Goal: Complete application form

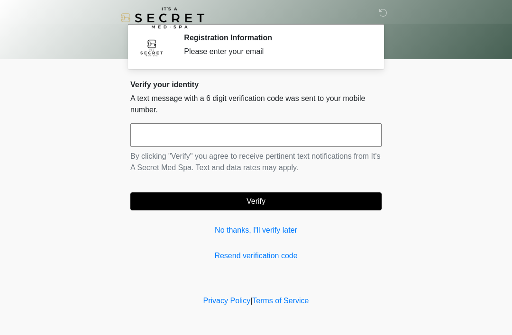
click at [256, 140] on input "text" at bounding box center [255, 135] width 251 height 24
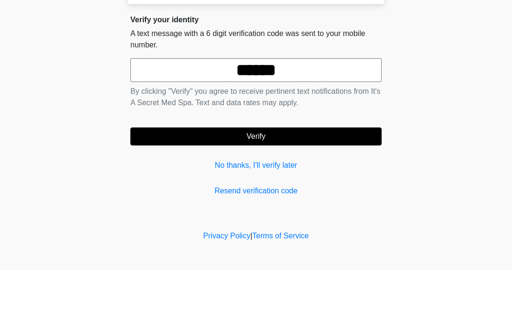
type input "******"
click at [307, 193] on button "Verify" at bounding box center [255, 202] width 251 height 18
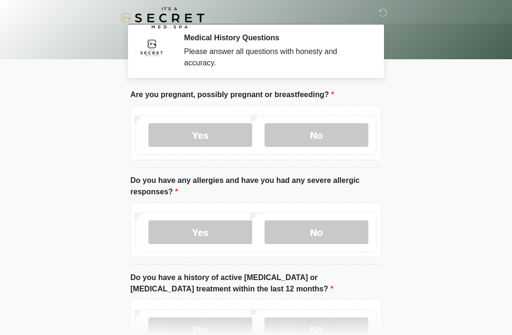
click at [317, 132] on label "No" at bounding box center [317, 135] width 104 height 24
click at [322, 231] on label "No" at bounding box center [317, 233] width 104 height 24
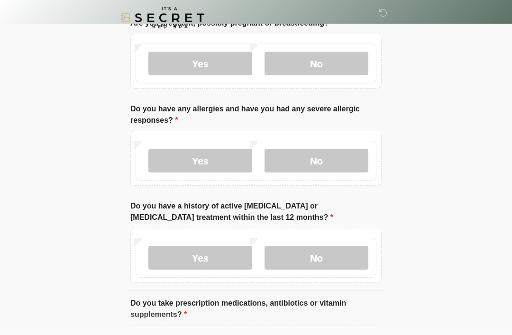
scroll to position [72, 0]
click at [331, 262] on label "No" at bounding box center [317, 258] width 104 height 24
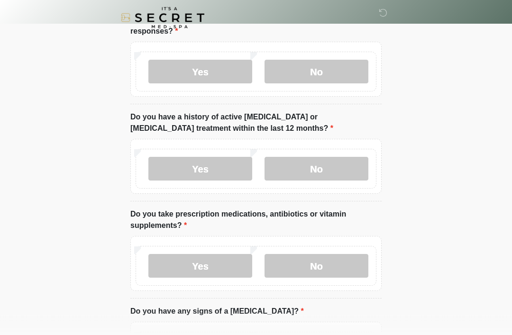
scroll to position [161, 0]
click at [336, 269] on label "No" at bounding box center [317, 266] width 104 height 24
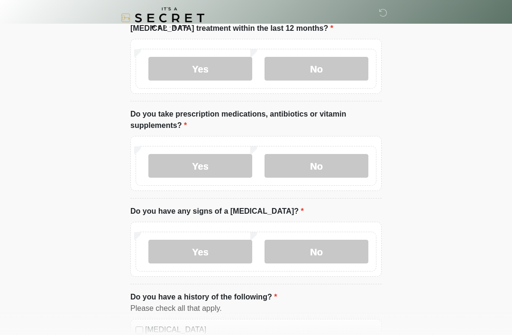
scroll to position [276, 0]
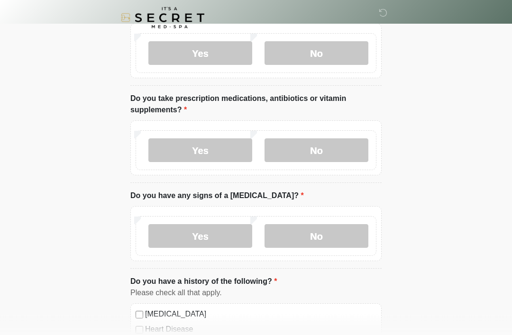
click at [208, 152] on label "Yes" at bounding box center [200, 151] width 104 height 24
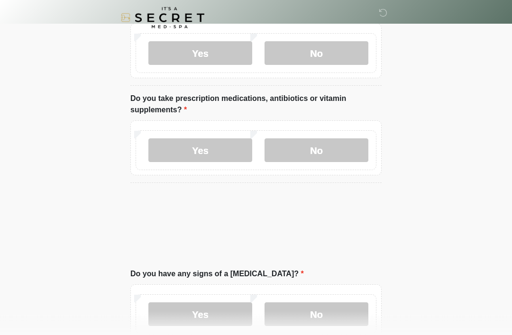
scroll to position [276, 0]
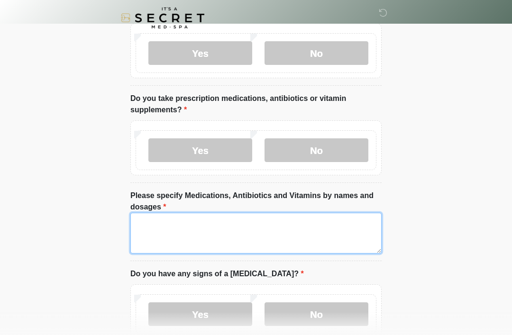
click at [249, 227] on textarea "Please specify Medications, Antibiotics and Vitamins by names and dosages" at bounding box center [255, 233] width 251 height 41
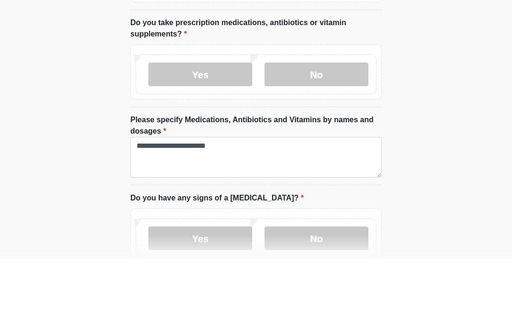
scroll to position [353, 0]
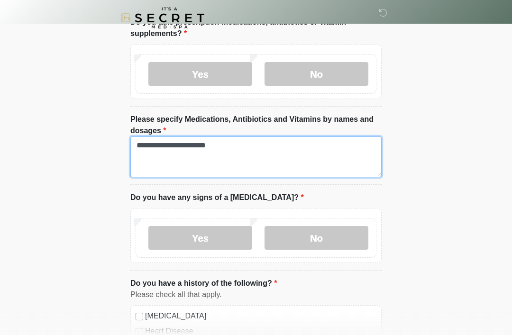
type textarea "**********"
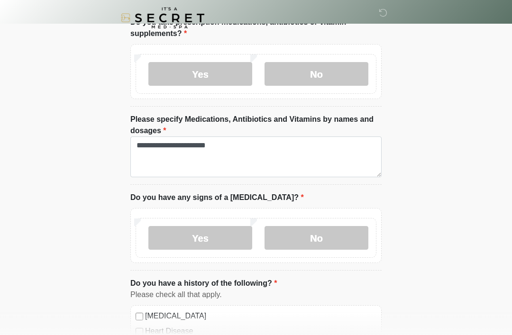
click at [319, 235] on label "No" at bounding box center [317, 238] width 104 height 24
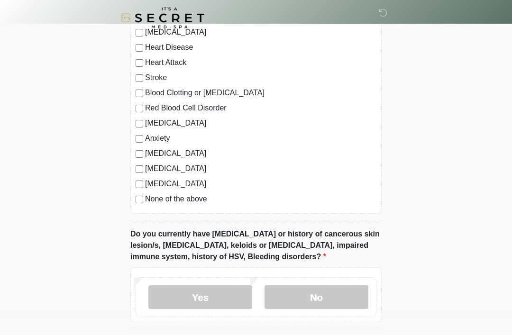
scroll to position [652, 0]
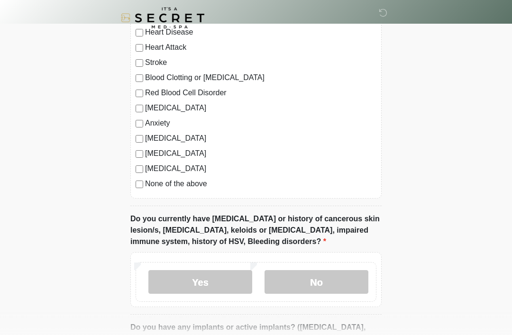
click at [314, 282] on label "No" at bounding box center [317, 282] width 104 height 24
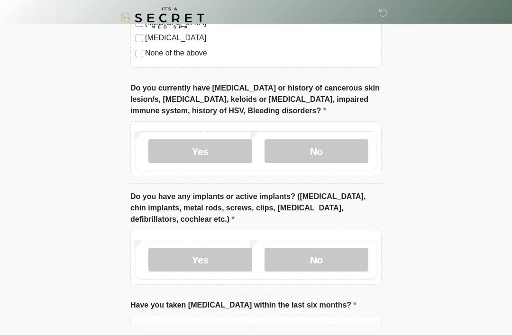
scroll to position [786, 0]
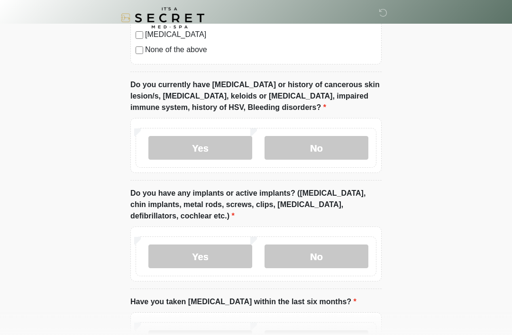
click at [333, 257] on label "No" at bounding box center [317, 257] width 104 height 24
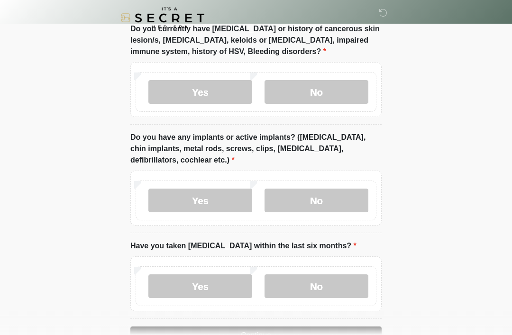
scroll to position [854, 0]
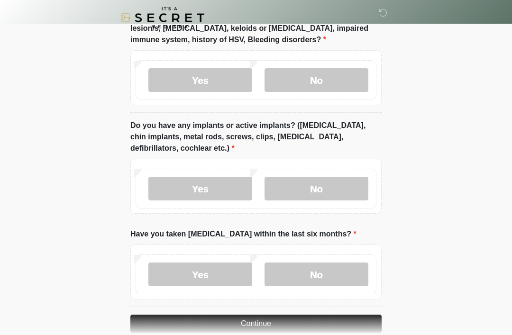
click at [326, 272] on label "No" at bounding box center [317, 275] width 104 height 24
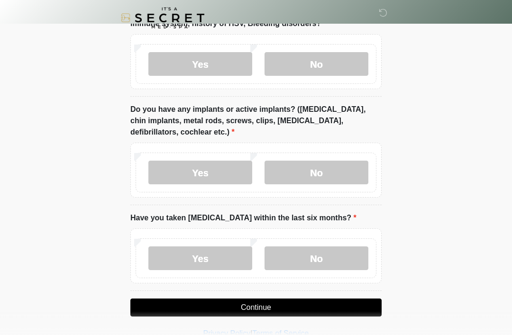
click at [314, 306] on button "Continue" at bounding box center [255, 308] width 251 height 18
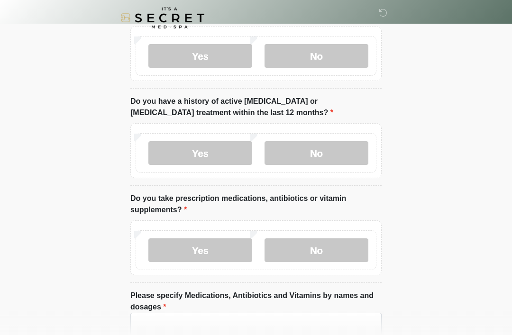
scroll to position [0, 0]
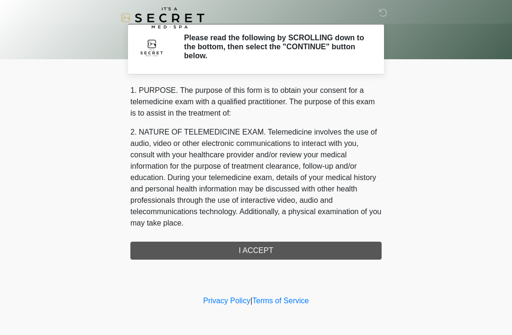
click at [298, 251] on div "1. PURPOSE. The purpose of this form is to obtain your consent for a telemedici…" at bounding box center [255, 172] width 251 height 175
click at [252, 252] on div "1. PURPOSE. The purpose of this form is to obtain your consent for a telemedici…" at bounding box center [255, 172] width 251 height 175
click at [286, 45] on h2 "Please read the following by SCROLLING down to the bottom, then select the "CON…" at bounding box center [276, 47] width 184 height 28
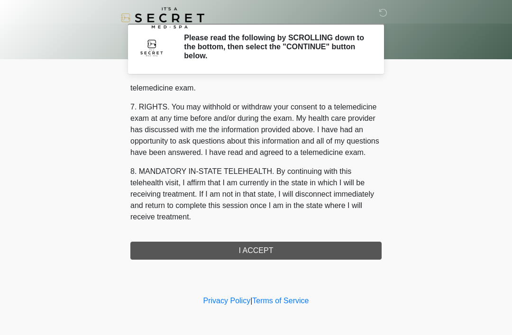
click at [265, 250] on button "I ACCEPT" at bounding box center [255, 251] width 251 height 18
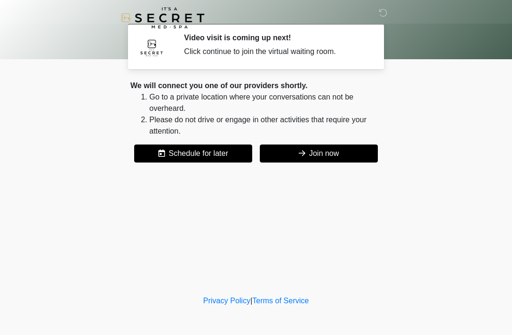
click at [324, 148] on button "Join now" at bounding box center [319, 154] width 118 height 18
